Goal: Task Accomplishment & Management: Manage account settings

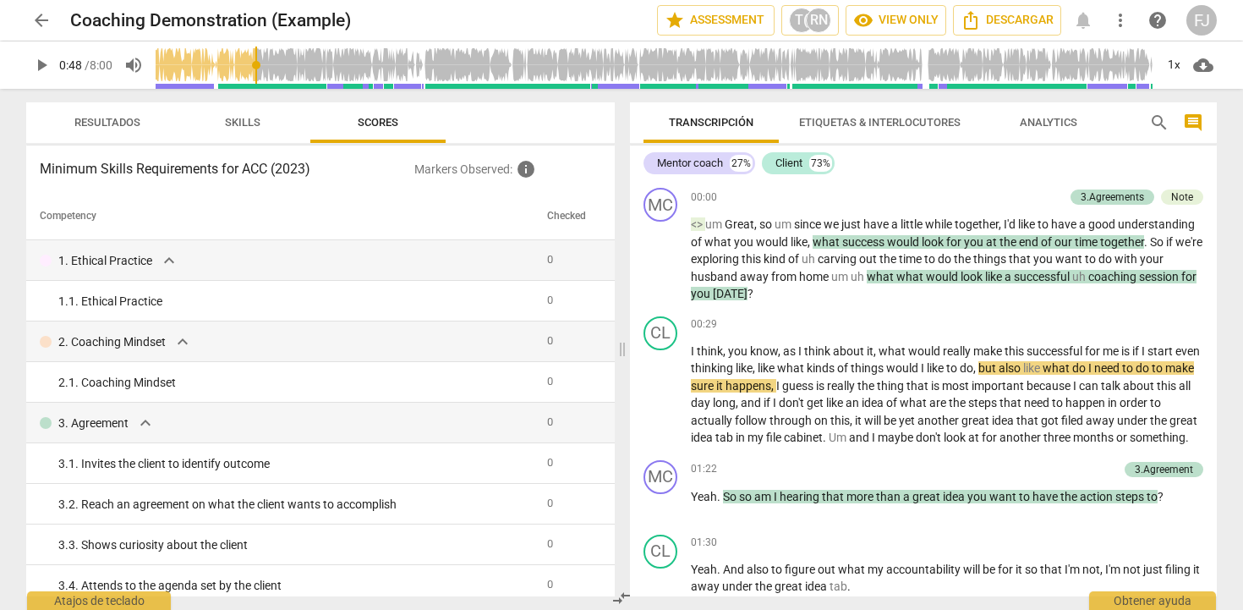
click at [130, 123] on span "Resultados" at bounding box center [107, 122] width 66 height 13
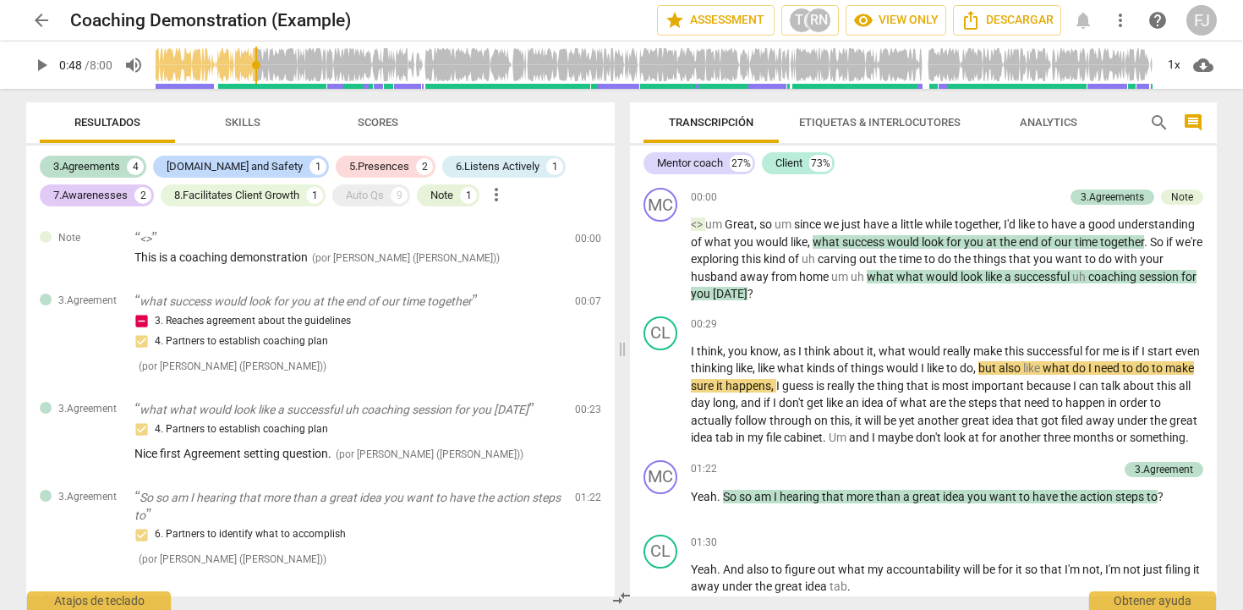
click at [258, 127] on span "Skills" at bounding box center [243, 122] width 36 height 13
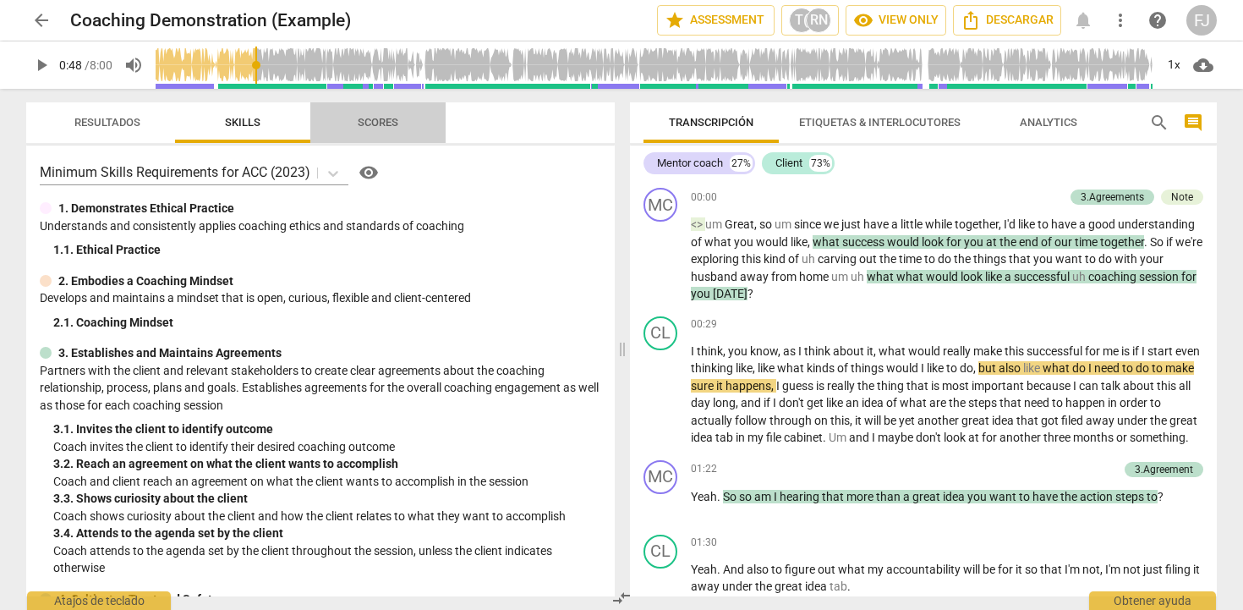
click at [343, 129] on span "Scores" at bounding box center [377, 123] width 81 height 23
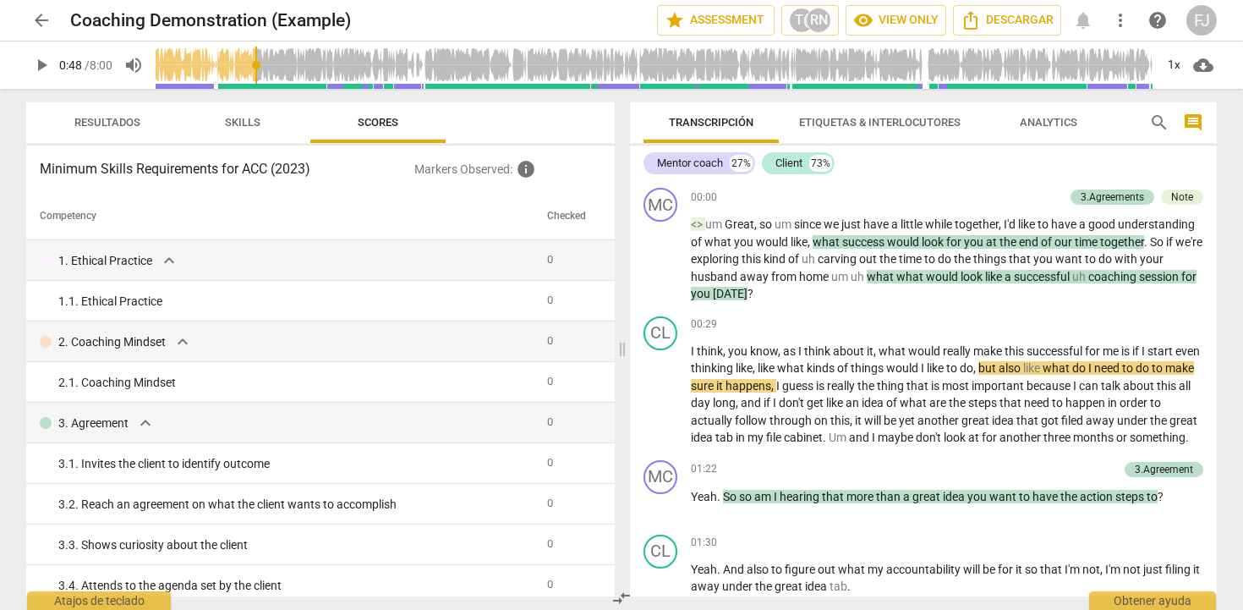
click at [44, 20] on span "arrow_back" at bounding box center [41, 20] width 20 height 20
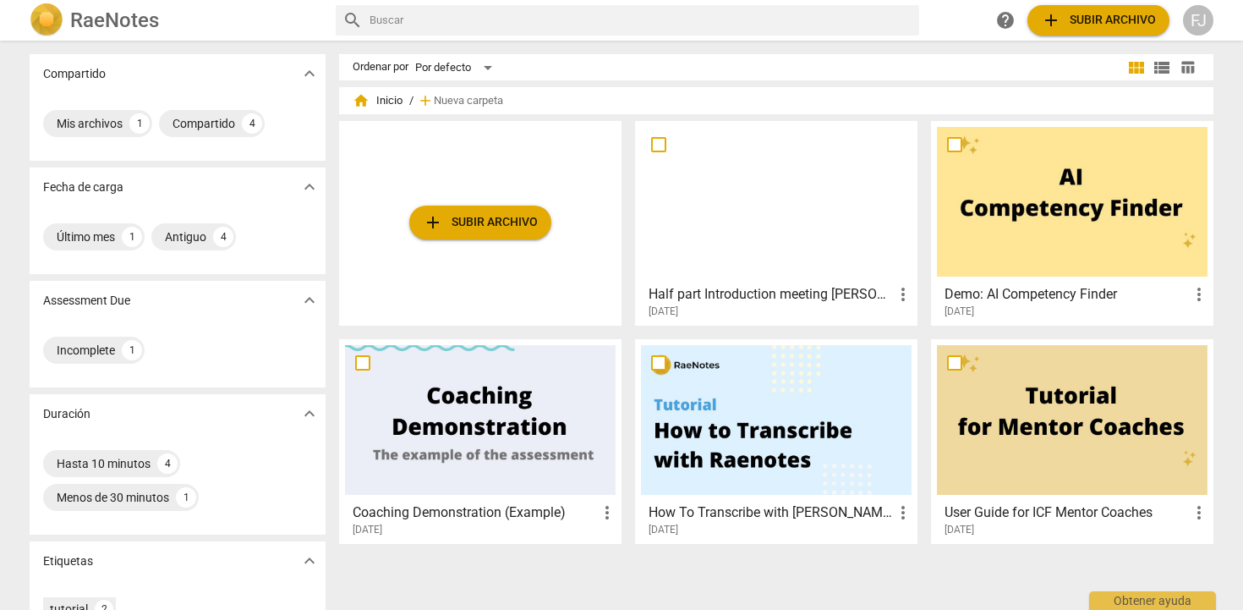
click at [796, 222] on div at bounding box center [776, 202] width 271 height 150
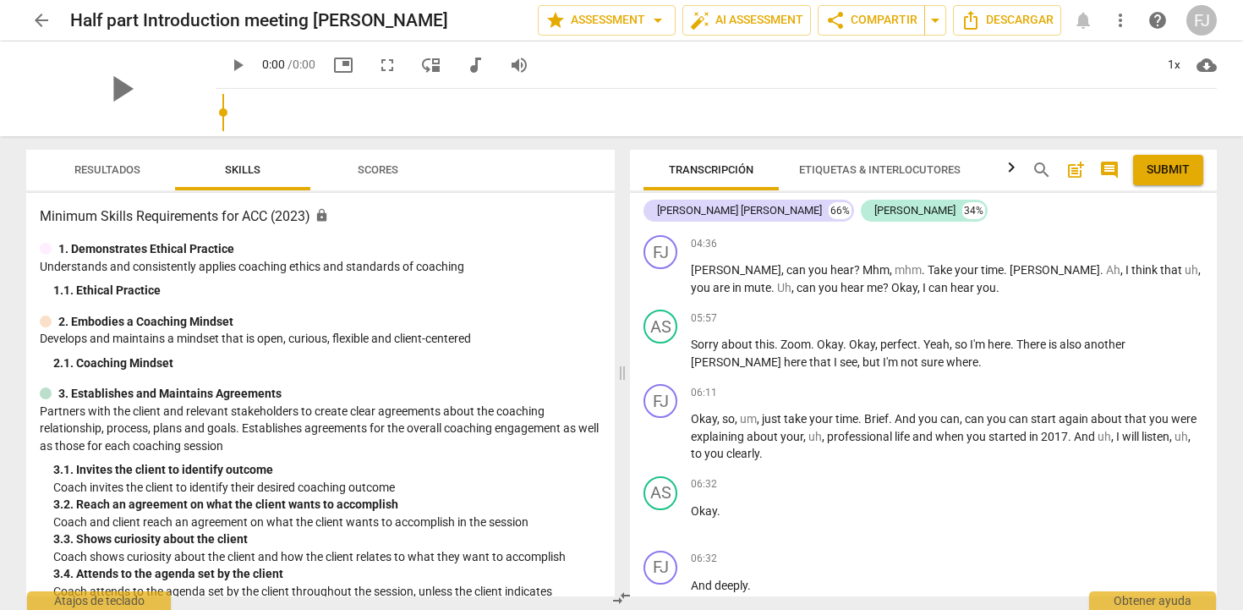
click at [104, 163] on span "Resultados" at bounding box center [107, 169] width 66 height 13
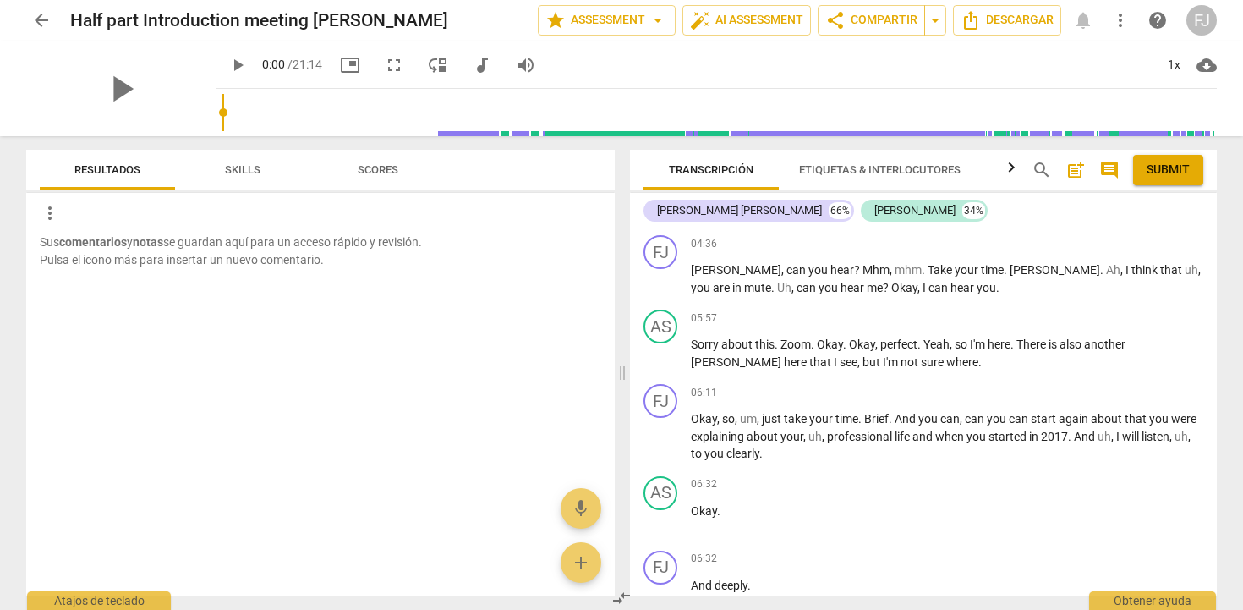
click at [237, 181] on button "Skills" at bounding box center [242, 170] width 135 height 41
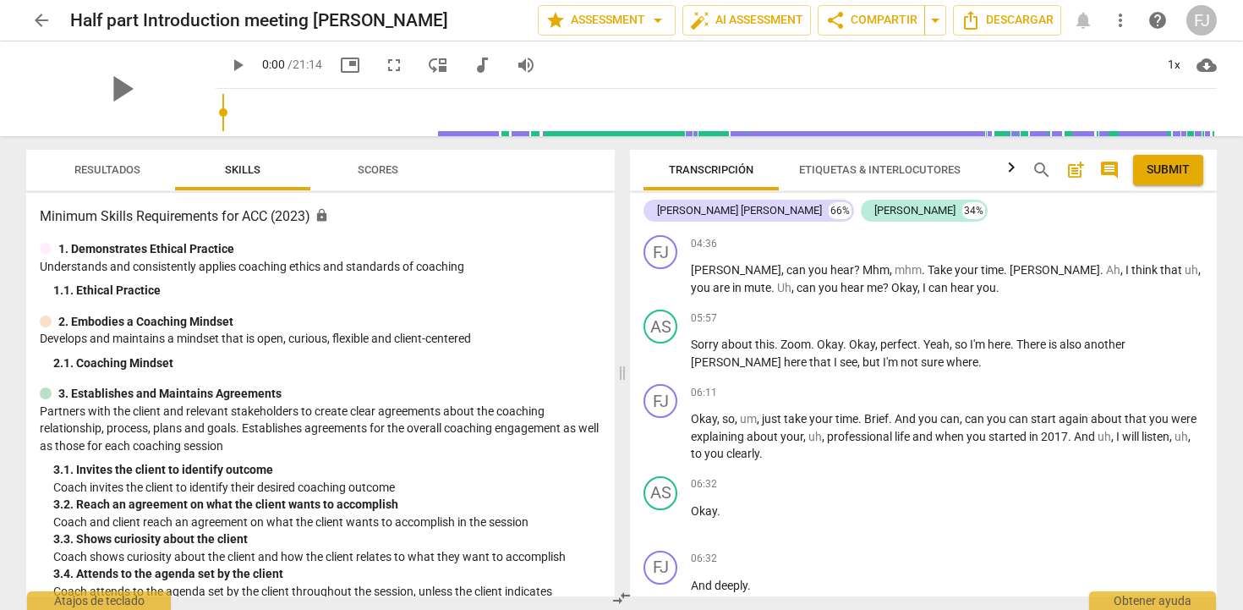
click at [394, 183] on button "Scores" at bounding box center [377, 170] width 135 height 41
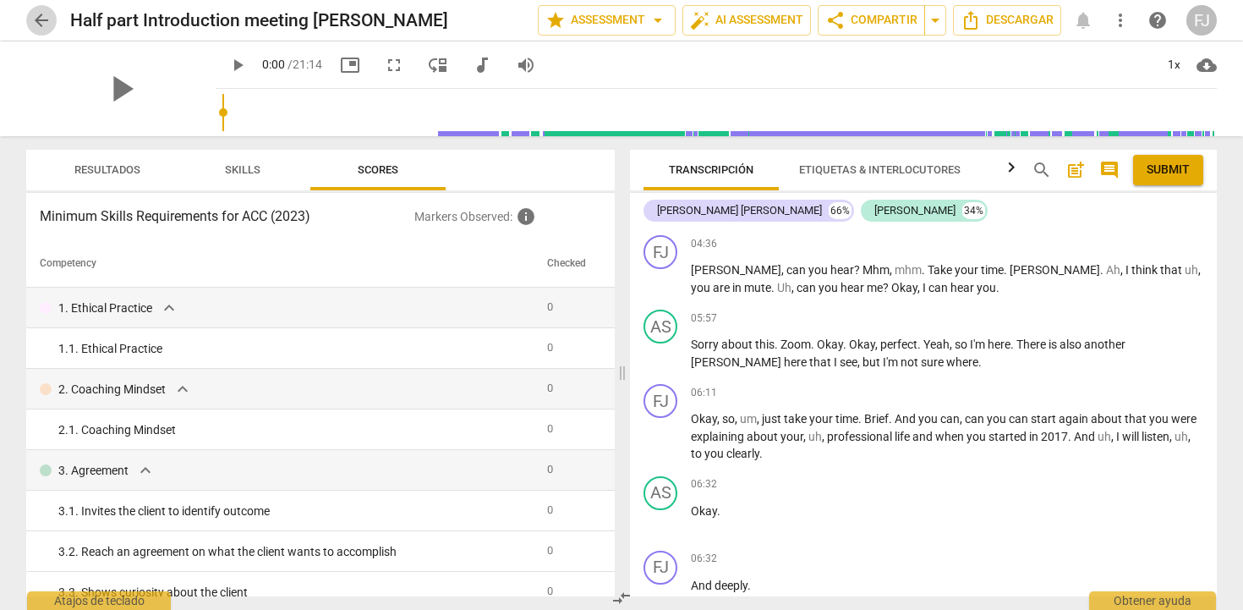
click at [36, 26] on span "arrow_back" at bounding box center [41, 20] width 20 height 20
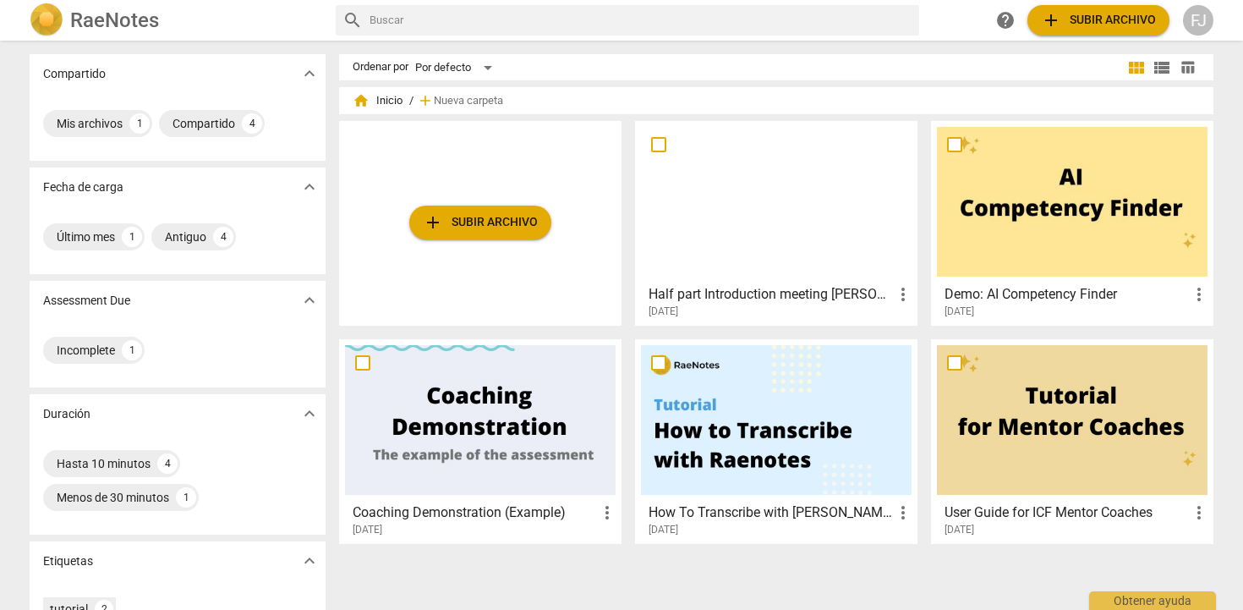
click at [464, 439] on div at bounding box center [480, 420] width 271 height 150
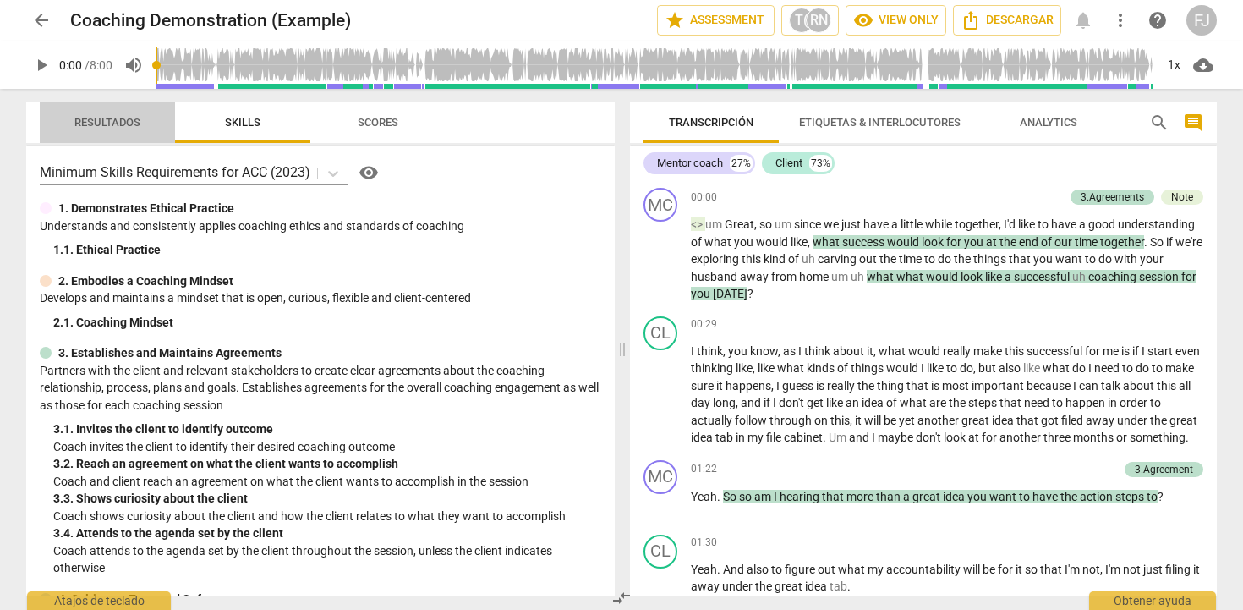
click at [123, 126] on span "Resultados" at bounding box center [107, 122] width 66 height 13
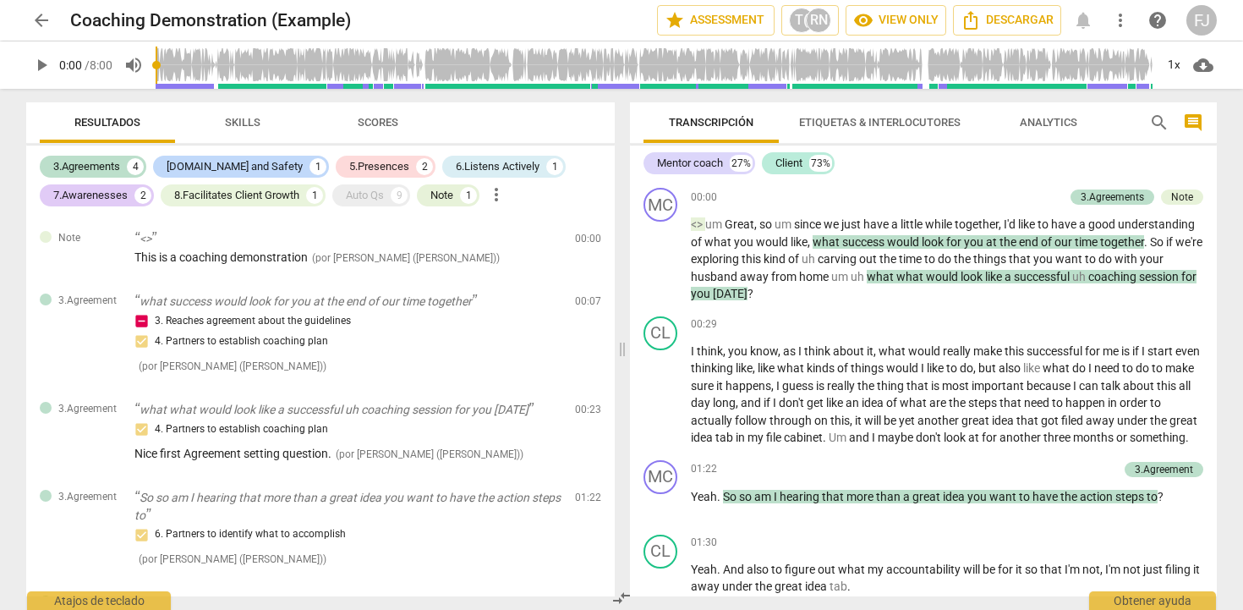
click at [39, 16] on span "arrow_back" at bounding box center [41, 20] width 20 height 20
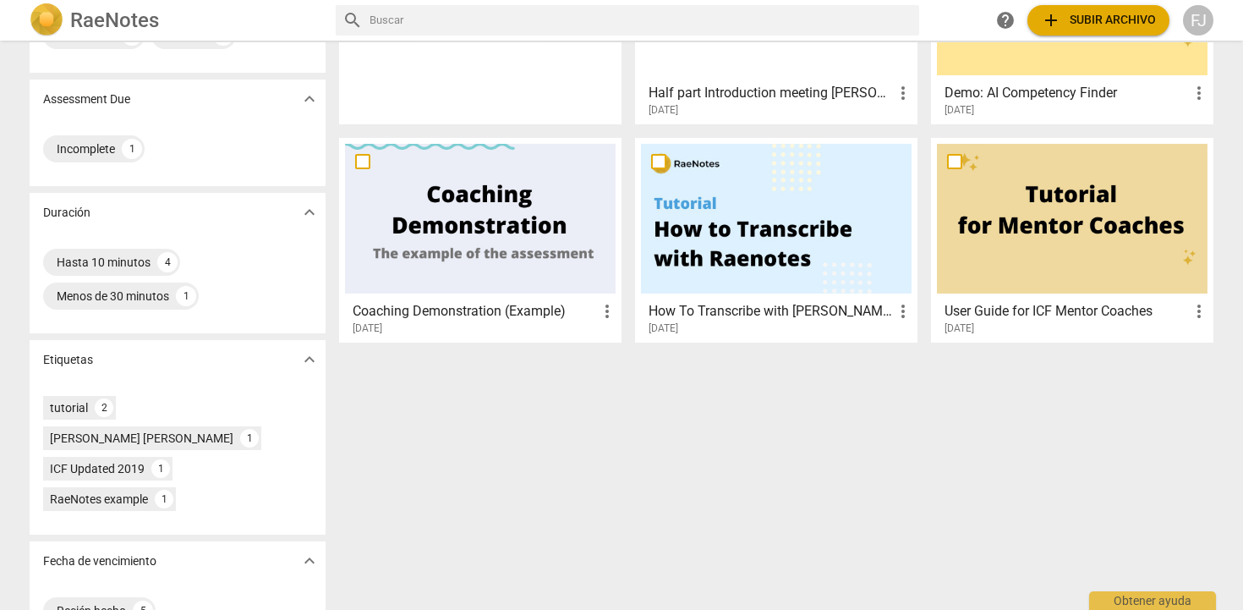
scroll to position [207, 0]
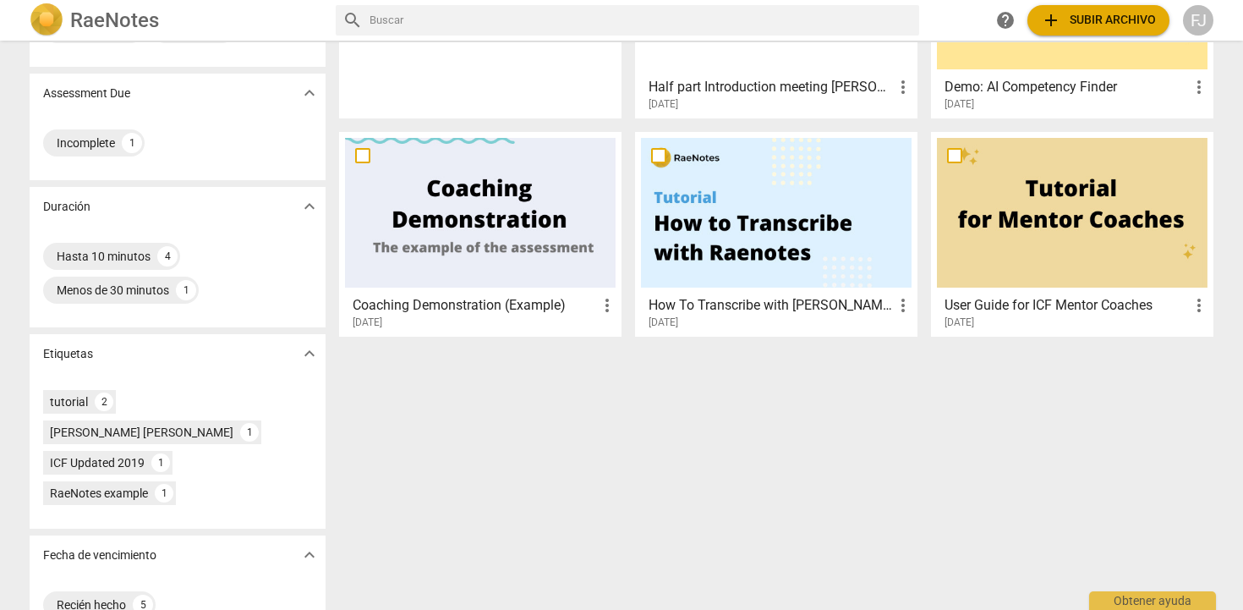
click at [1201, 20] on div "FJ" at bounding box center [1198, 20] width 30 height 30
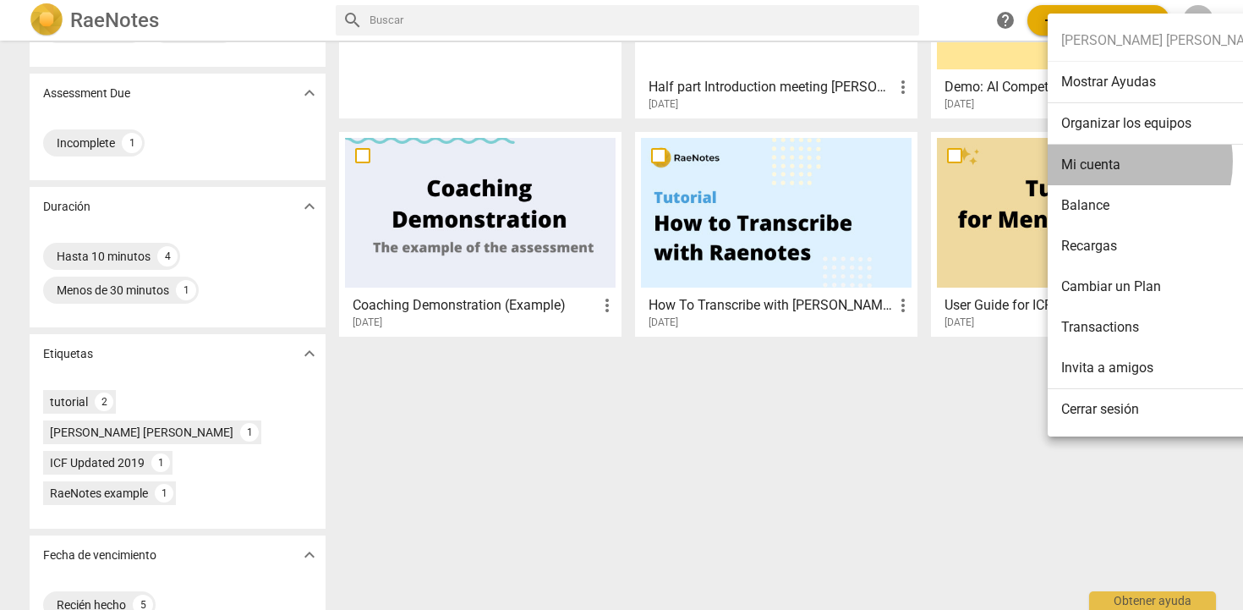
click at [1110, 161] on li "Mi cuenta" at bounding box center [1163, 165] width 233 height 41
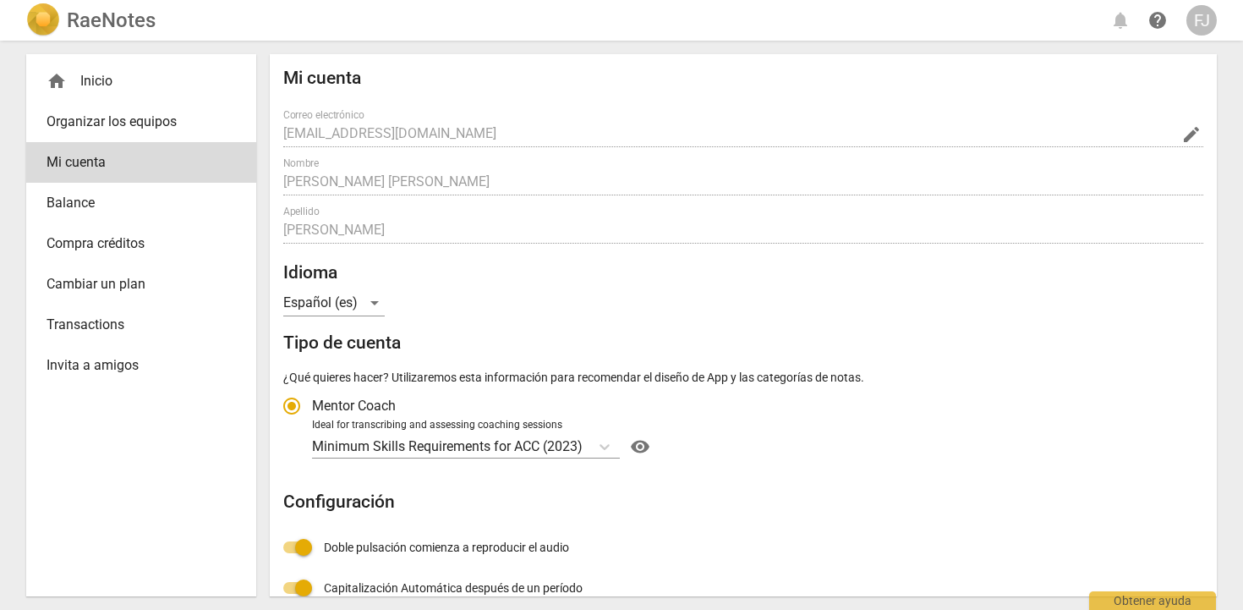
radio input "false"
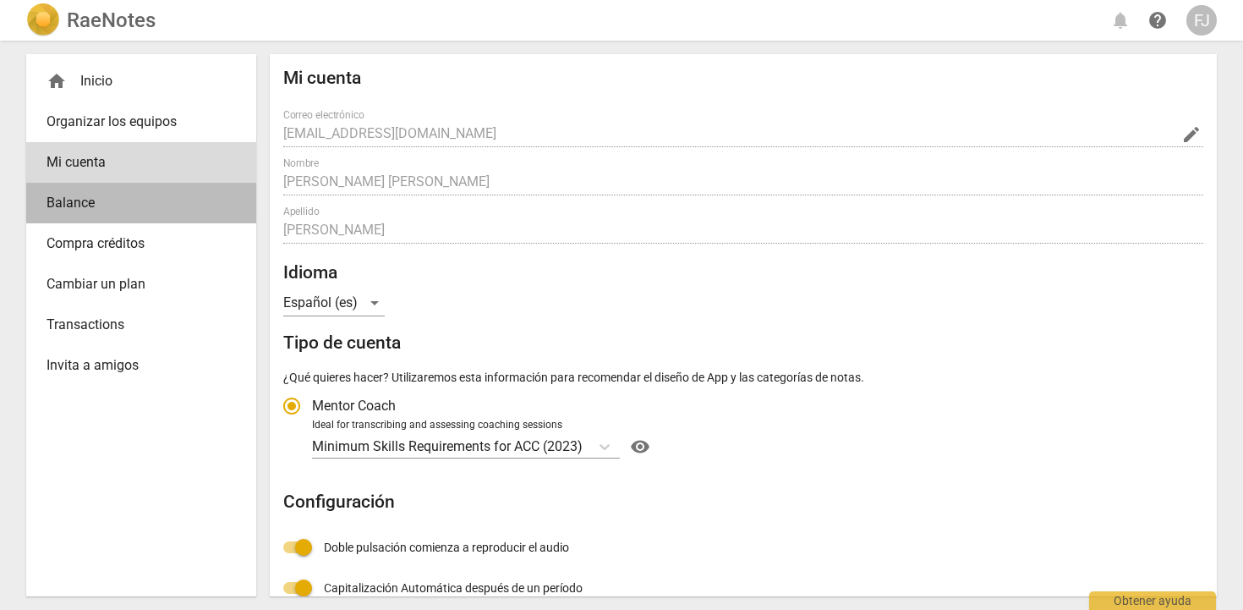
click at [132, 217] on link "Balance" at bounding box center [141, 203] width 230 height 41
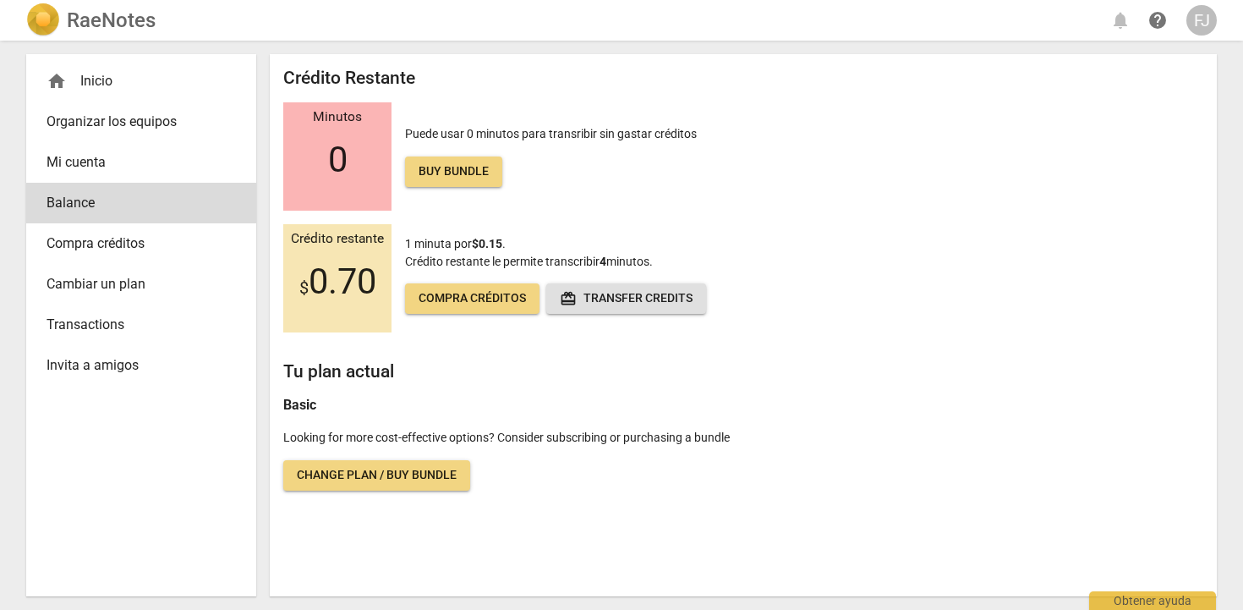
click at [105, 87] on div "home Inicio" at bounding box center [134, 81] width 176 height 20
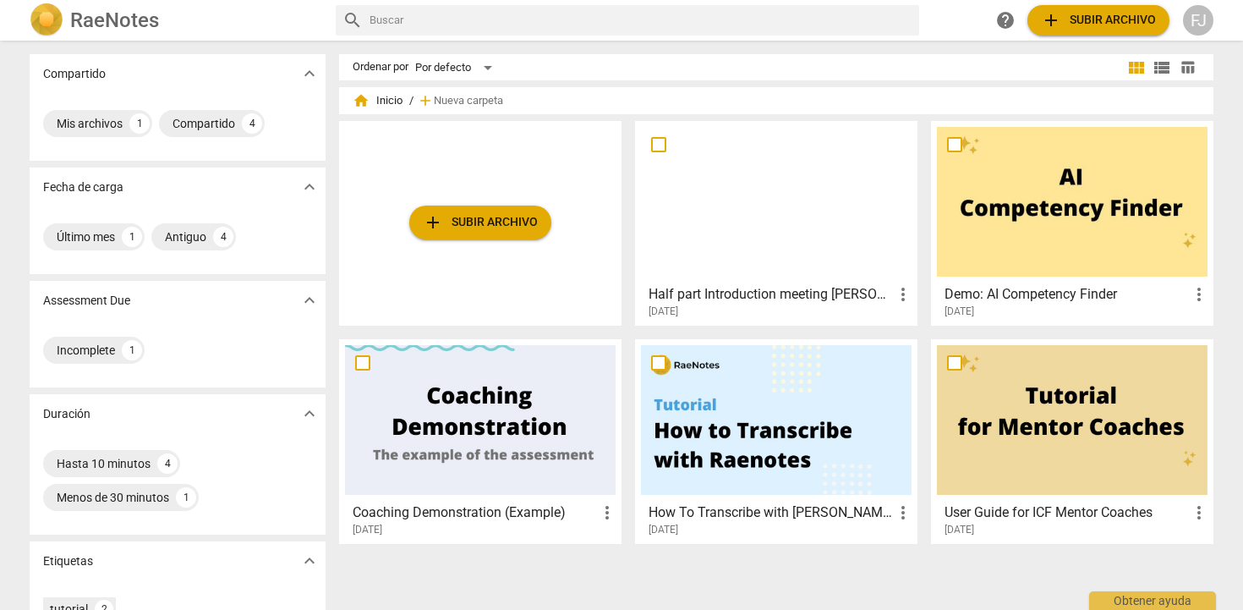
scroll to position [216, 0]
